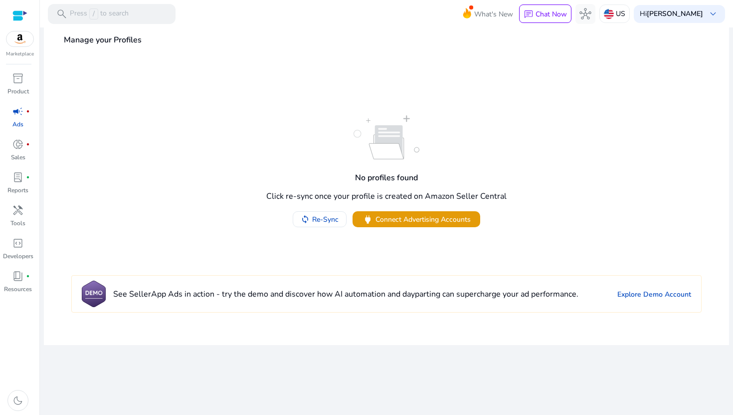
click at [423, 174] on div "No profiles found Click re-sync once your profile is created on Amazon Seller C…" at bounding box center [386, 171] width 671 height 112
click at [17, 79] on span "inventory_2" at bounding box center [18, 78] width 12 height 12
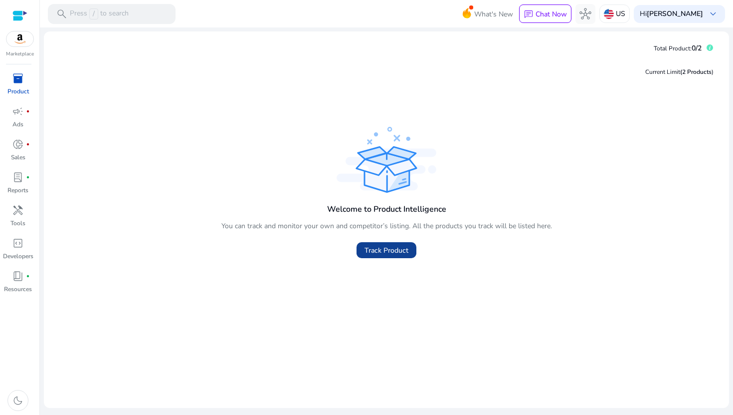
click at [393, 250] on span "Track Product" at bounding box center [387, 250] width 44 height 10
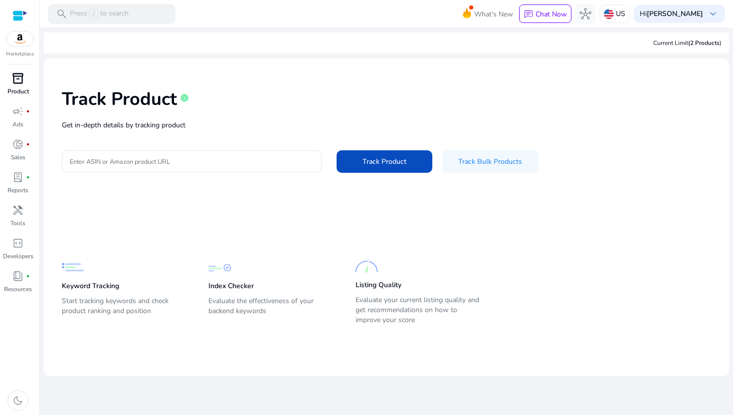
click at [16, 38] on img at bounding box center [19, 38] width 27 height 15
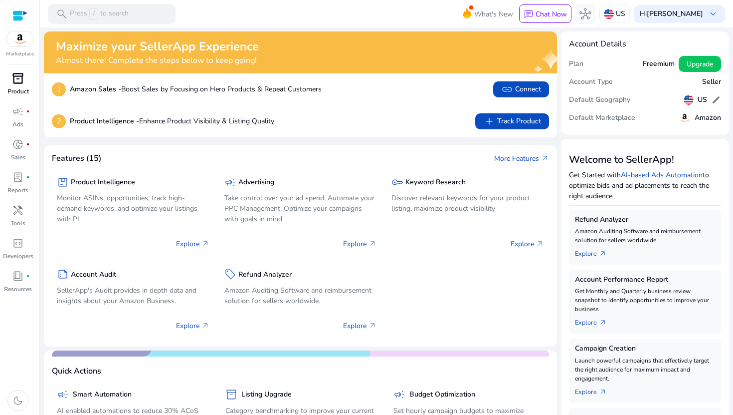
click at [16, 87] on p "Product" at bounding box center [17, 91] width 21 height 9
